Goal: Find specific page/section: Find specific page/section

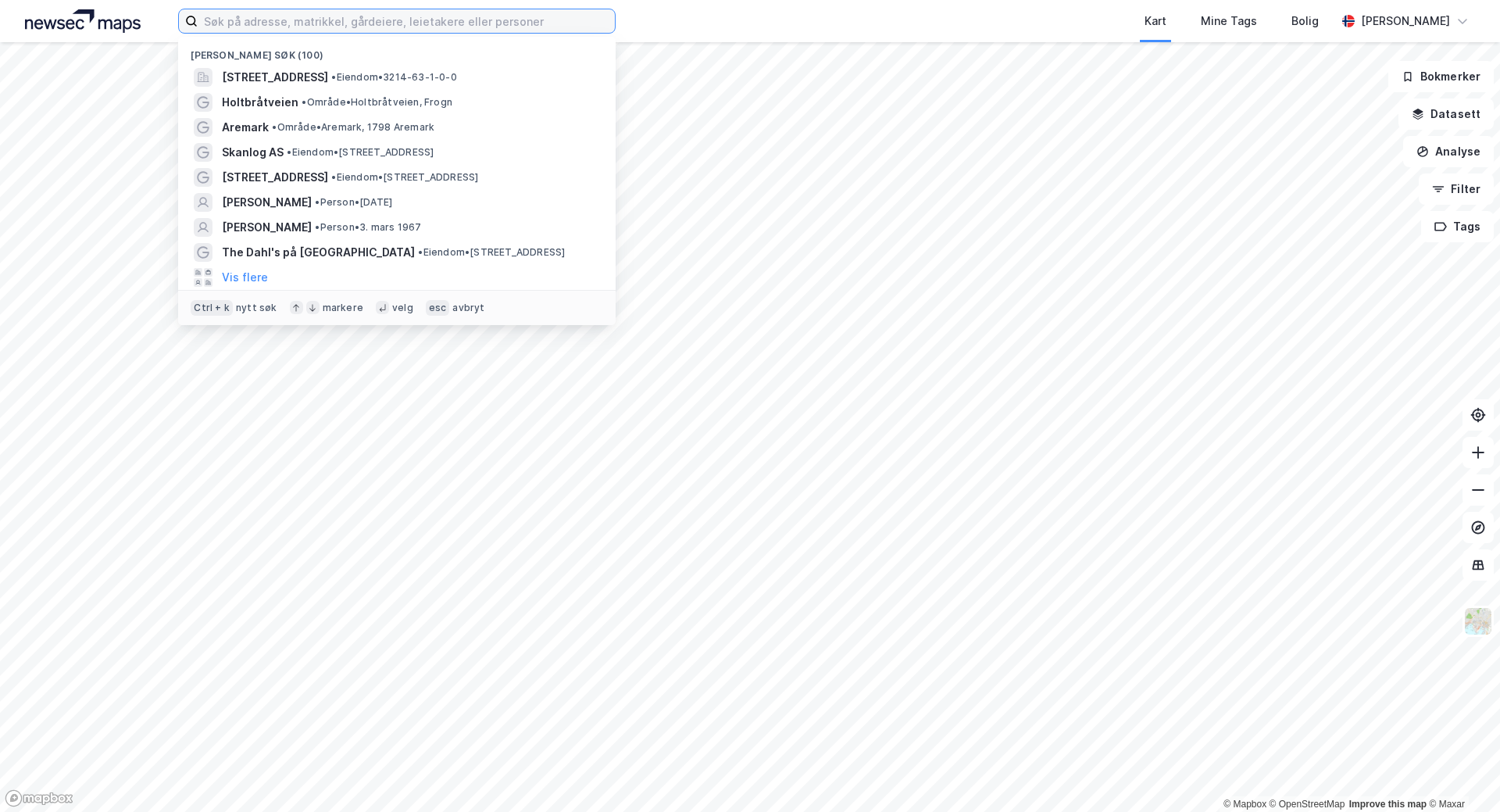
click at [395, 23] on input at bounding box center [406, 21] width 417 height 24
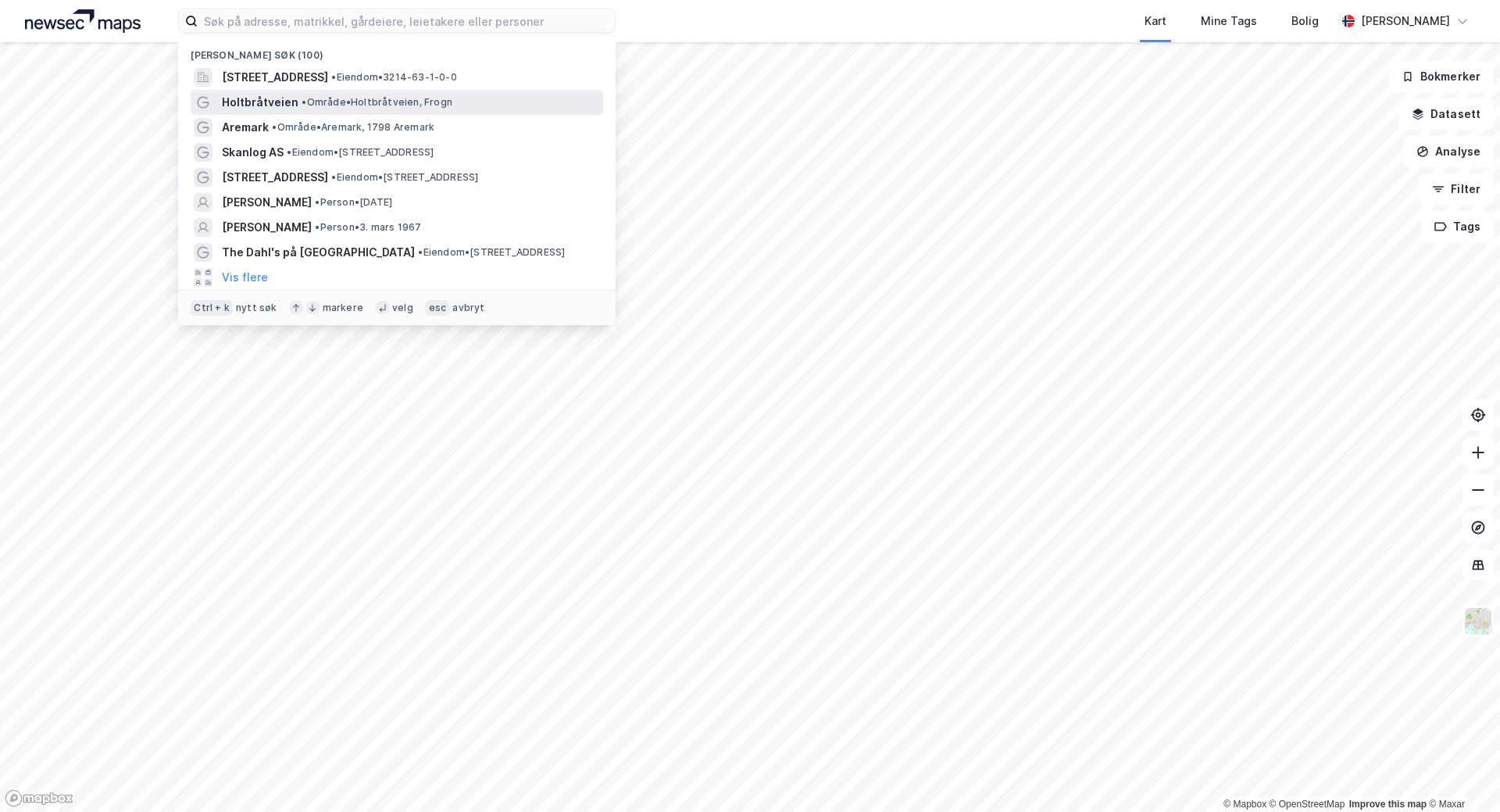
click at [382, 96] on span "• Område • Holtbråtveien, Frogn" at bounding box center [376, 102] width 151 height 13
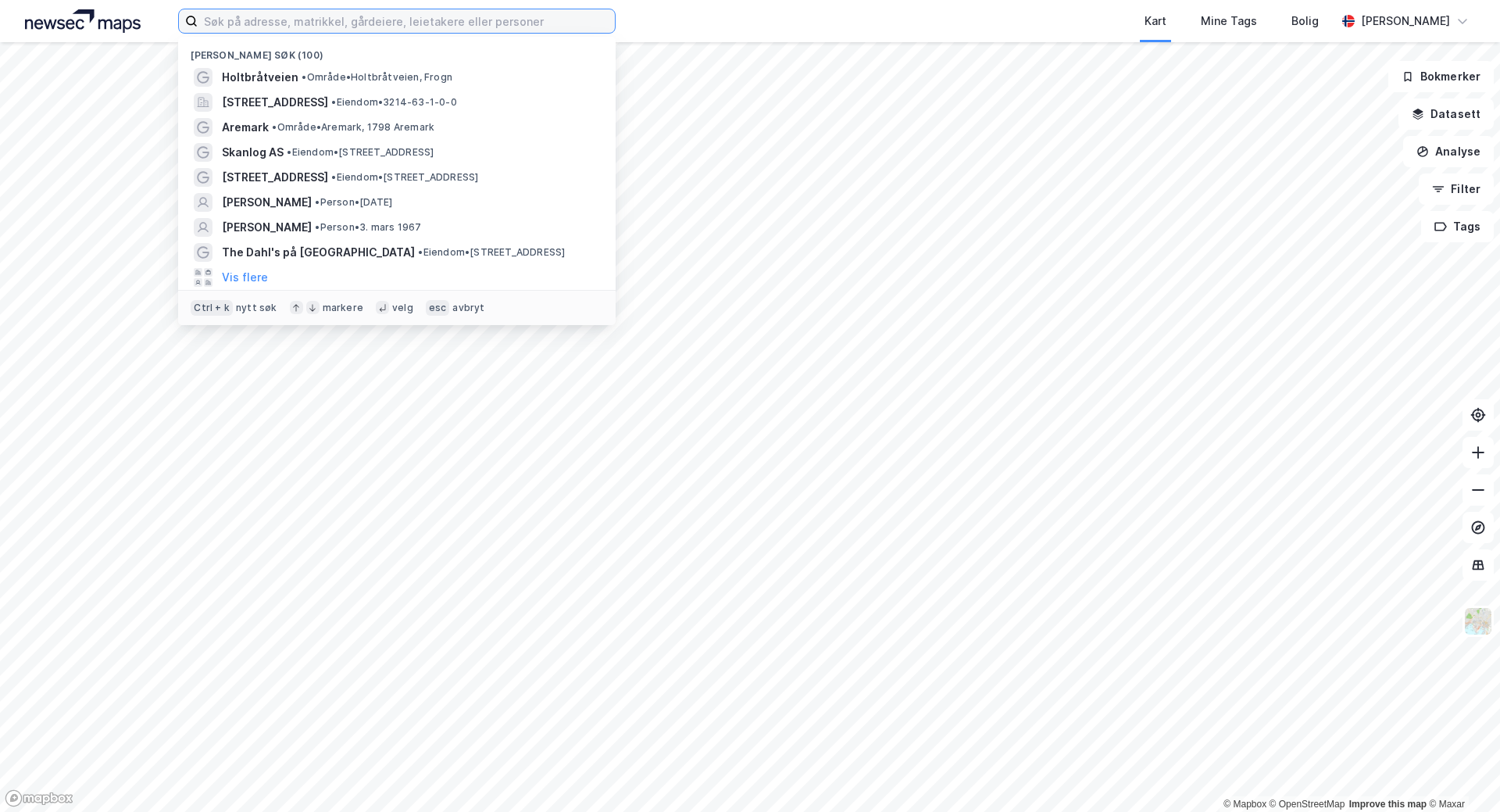
click at [395, 24] on input at bounding box center [406, 21] width 417 height 24
